Goal: Information Seeking & Learning: Learn about a topic

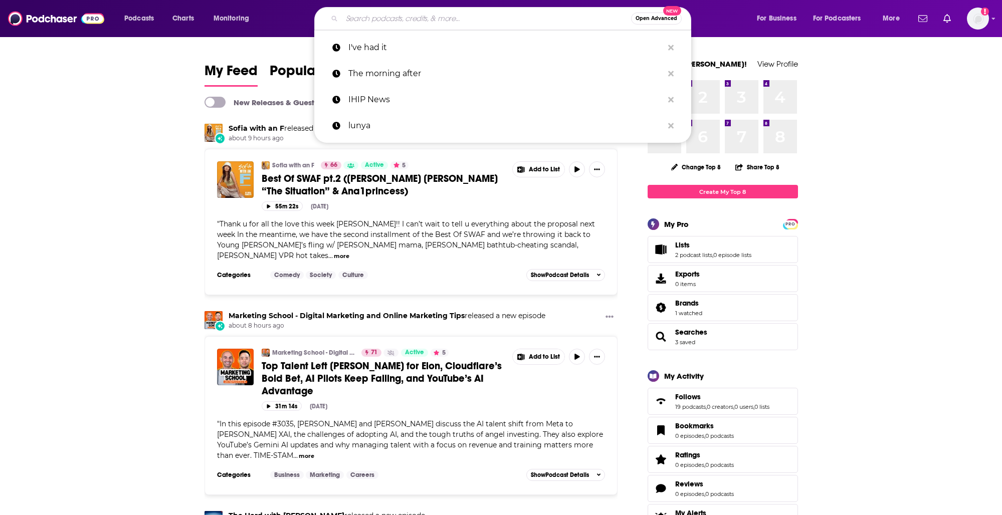
click at [436, 18] on input "Search podcasts, credits, & more..." at bounding box center [486, 19] width 289 height 16
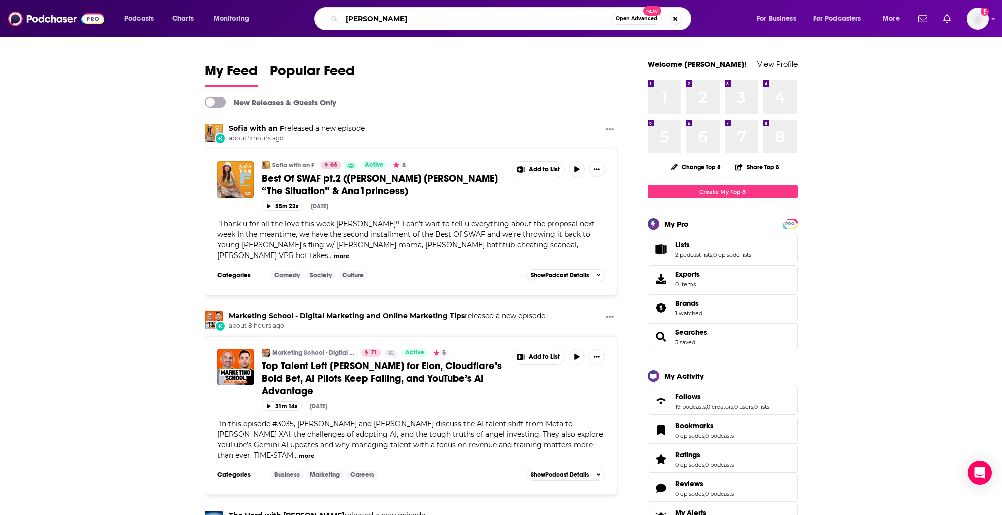
type input "[PERSON_NAME]"
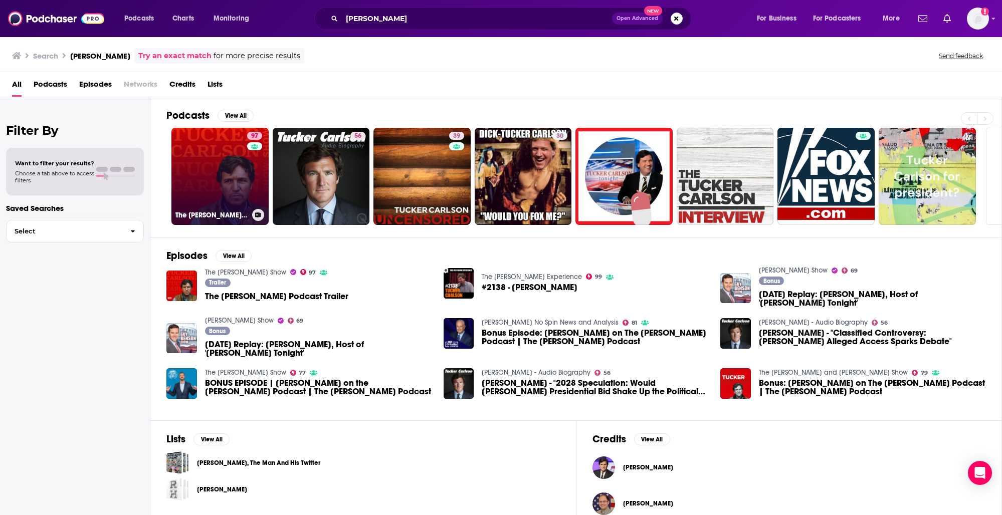
click at [222, 165] on link "97 The [PERSON_NAME] Show" at bounding box center [219, 176] width 97 height 97
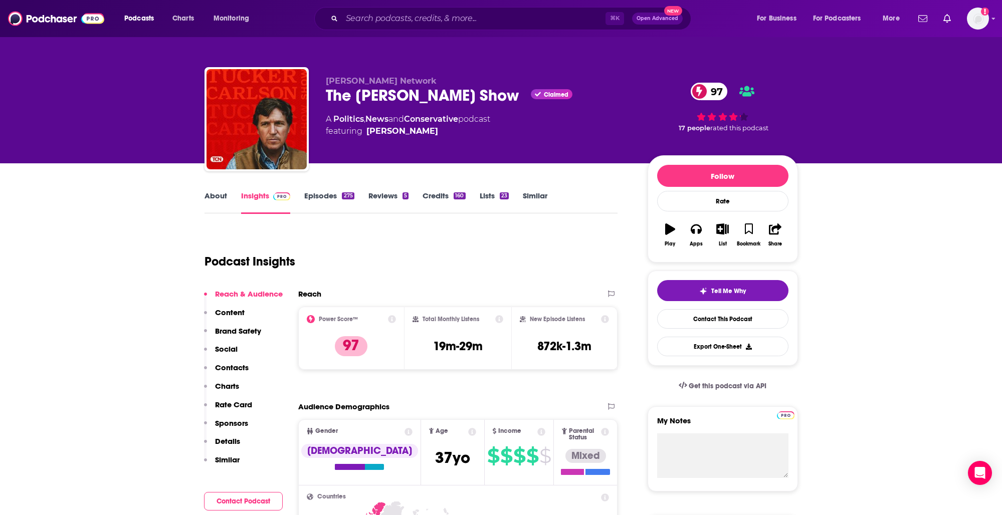
click at [505, 261] on div "Podcast Insights" at bounding box center [406, 255] width 405 height 51
click at [506, 265] on div "Podcast Insights" at bounding box center [406, 255] width 405 height 51
click at [324, 197] on link "Episodes 275" at bounding box center [329, 202] width 50 height 23
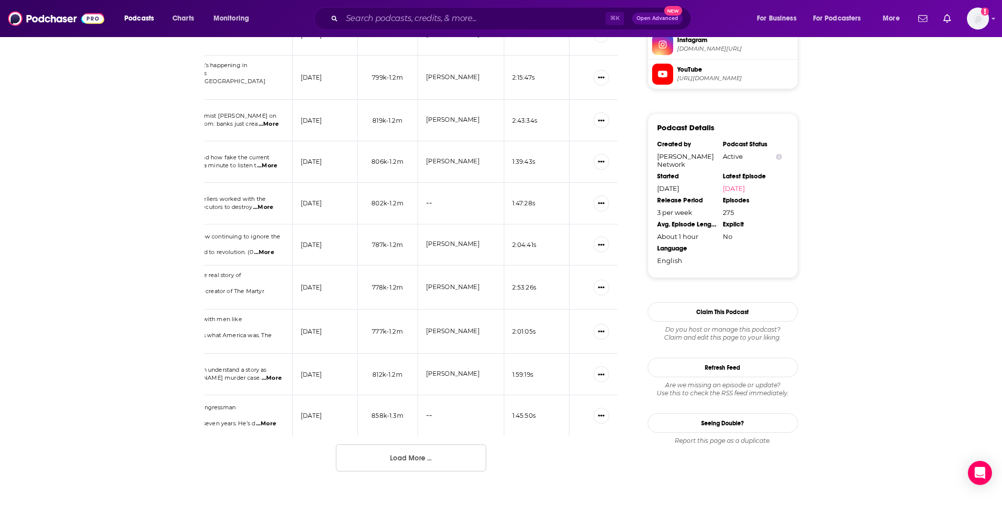
scroll to position [916, 0]
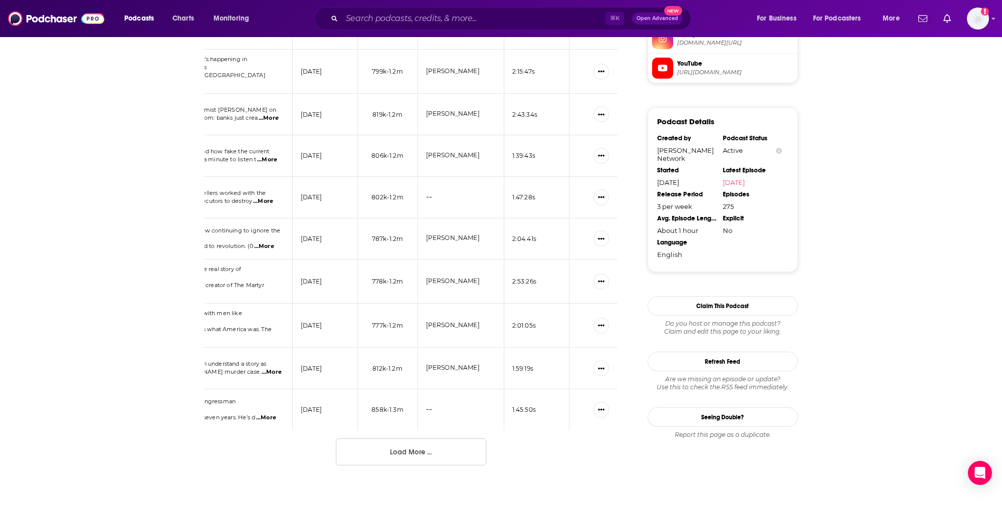
click at [413, 438] on button "Load More ..." at bounding box center [411, 451] width 150 height 27
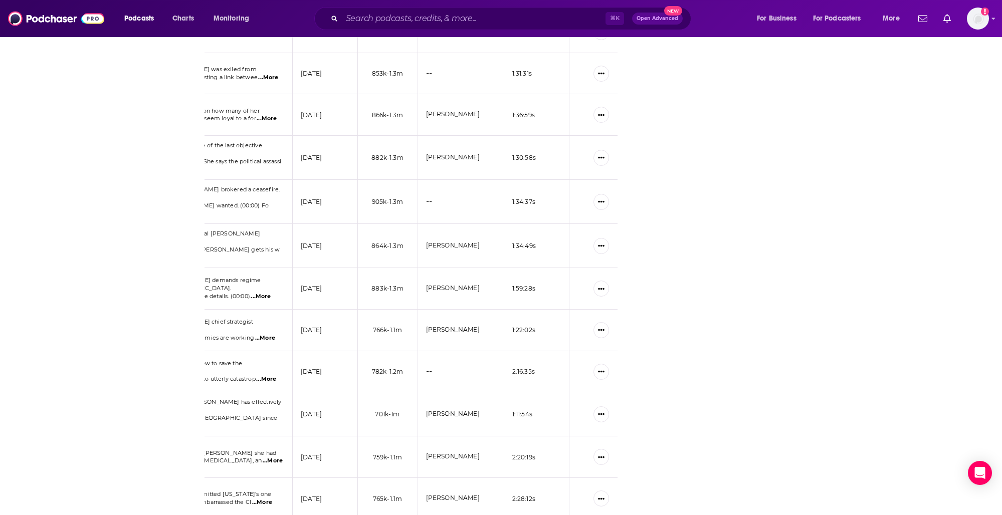
scroll to position [1894, 0]
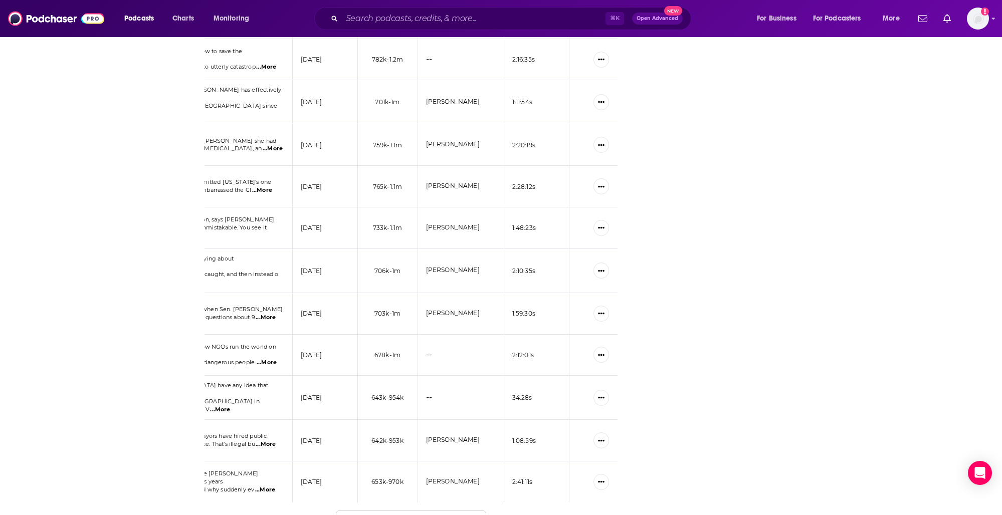
click at [399, 511] on button "Load More ..." at bounding box center [411, 524] width 150 height 27
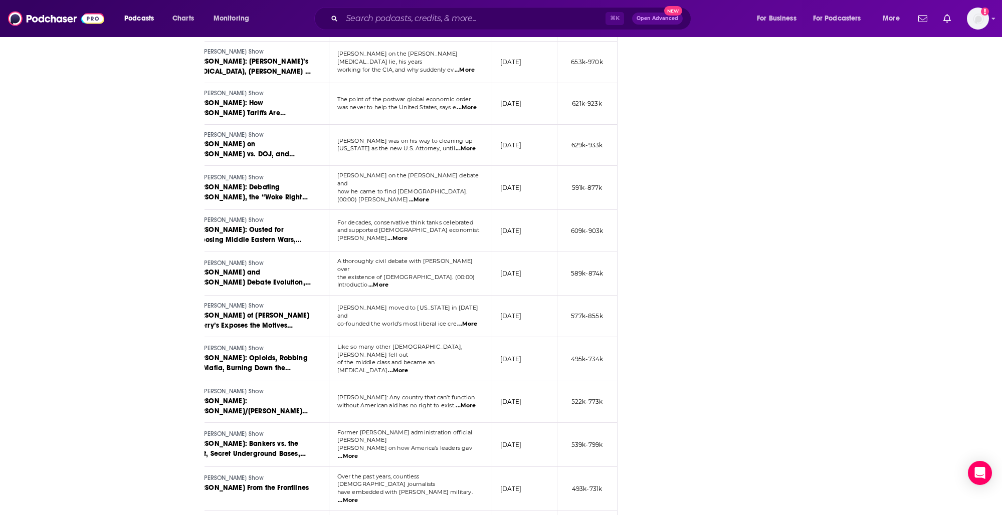
scroll to position [0, 0]
